Goal: Information Seeking & Learning: Learn about a topic

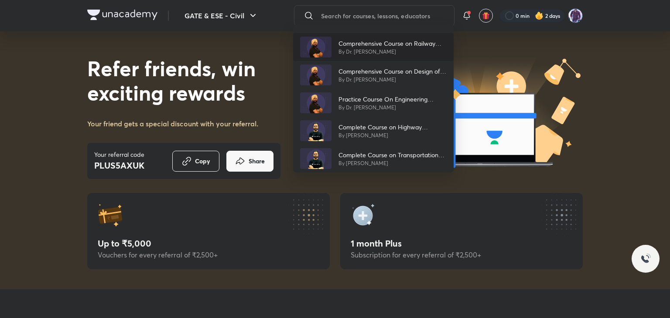
click at [371, 49] on p "By Dr. [PERSON_NAME]" at bounding box center [392, 52] width 108 height 8
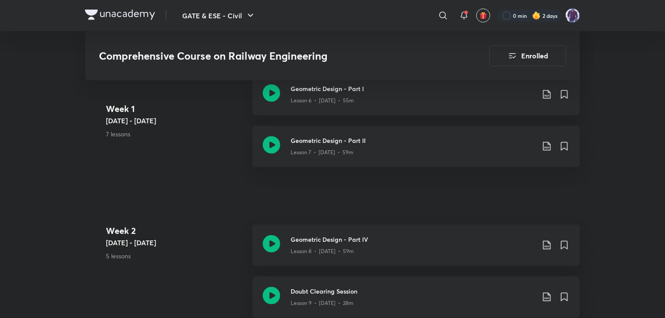
scroll to position [785, 0]
click at [337, 147] on div "Lesson 7 • [DATE] • 59m" at bounding box center [413, 151] width 244 height 11
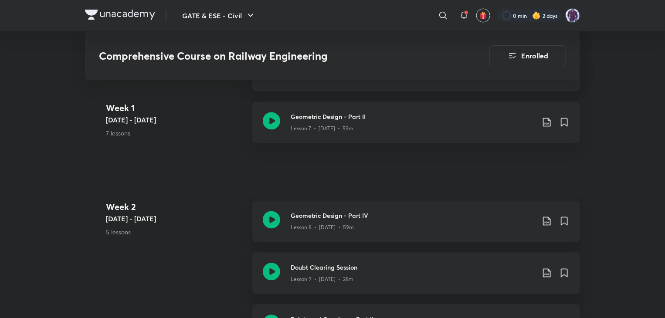
scroll to position [766, 0]
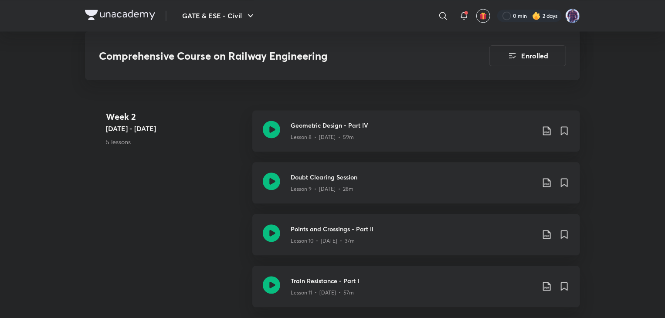
scroll to position [916, 0]
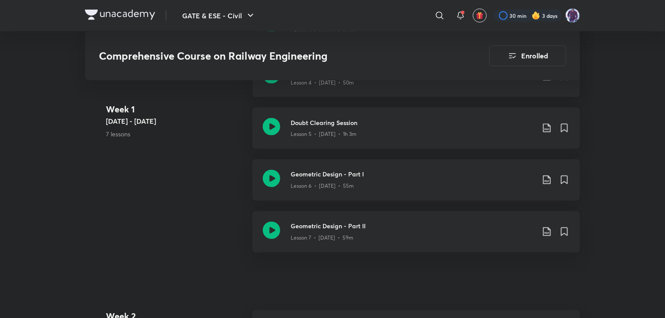
scroll to position [666, 0]
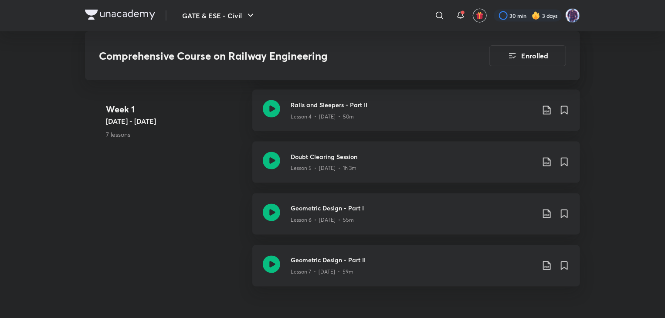
click at [520, 22] on div "30 min 3 days" at bounding box center [533, 15] width 93 height 15
click at [520, 14] on div at bounding box center [528, 16] width 68 height 12
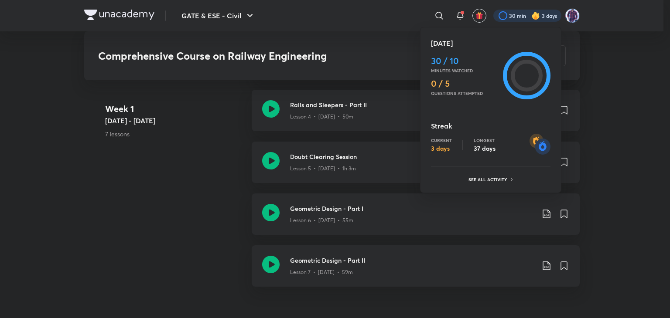
click at [520, 14] on div at bounding box center [335, 159] width 670 height 318
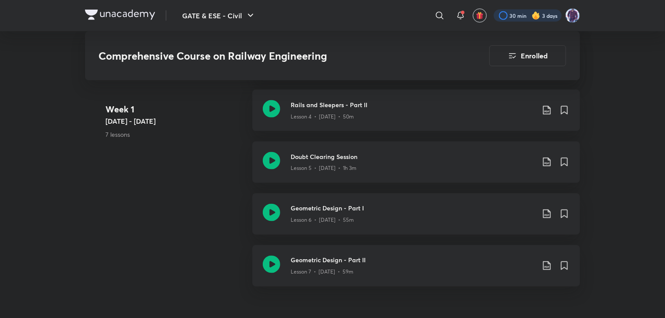
click at [520, 14] on div at bounding box center [528, 16] width 68 height 12
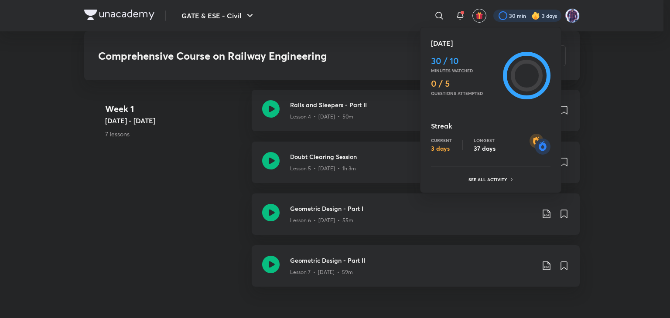
click at [520, 14] on div at bounding box center [335, 159] width 670 height 318
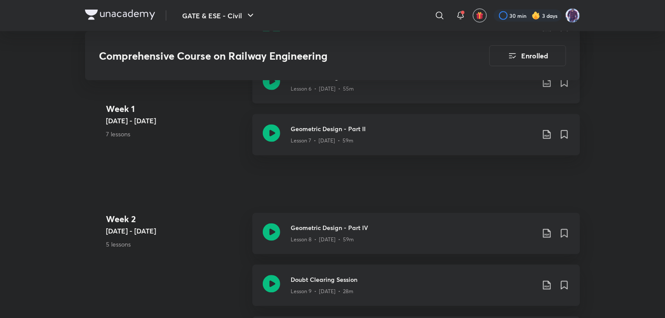
scroll to position [884, 0]
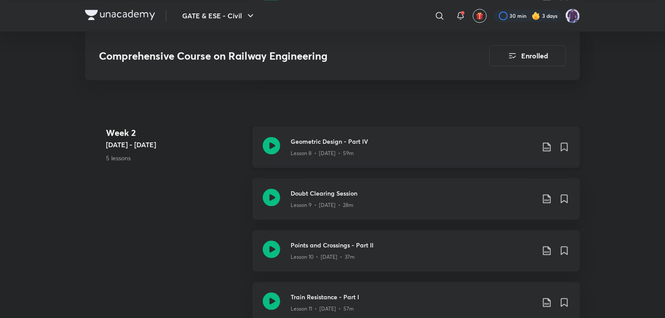
click at [340, 153] on p "Lesson 8 • [DATE] • 59m" at bounding box center [322, 154] width 63 height 8
